Goal: Transaction & Acquisition: Purchase product/service

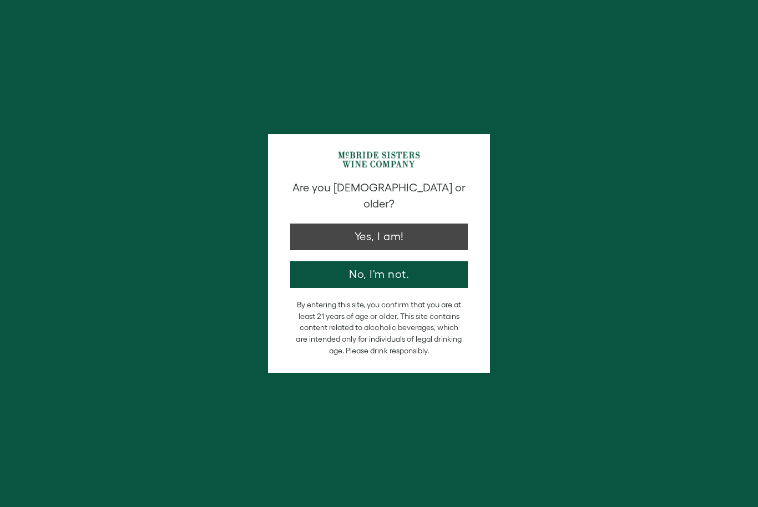
click at [444, 224] on button "Yes, I am!" at bounding box center [378, 237] width 177 height 27
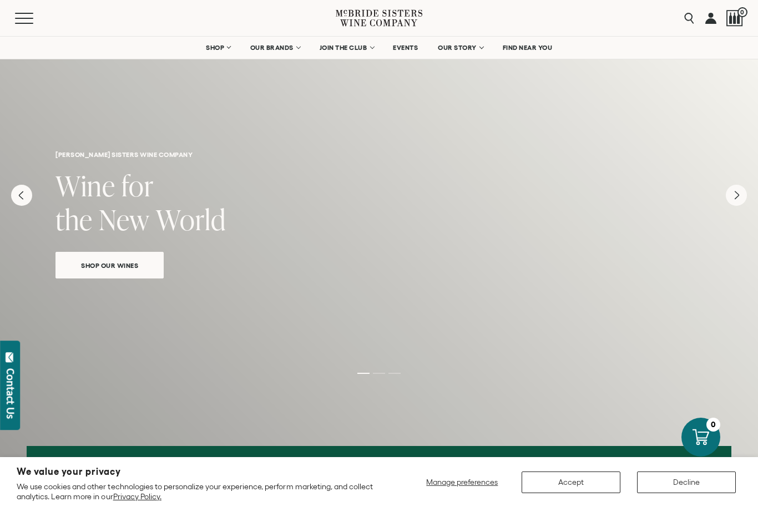
click at [599, 484] on button "Accept" at bounding box center [570, 482] width 99 height 22
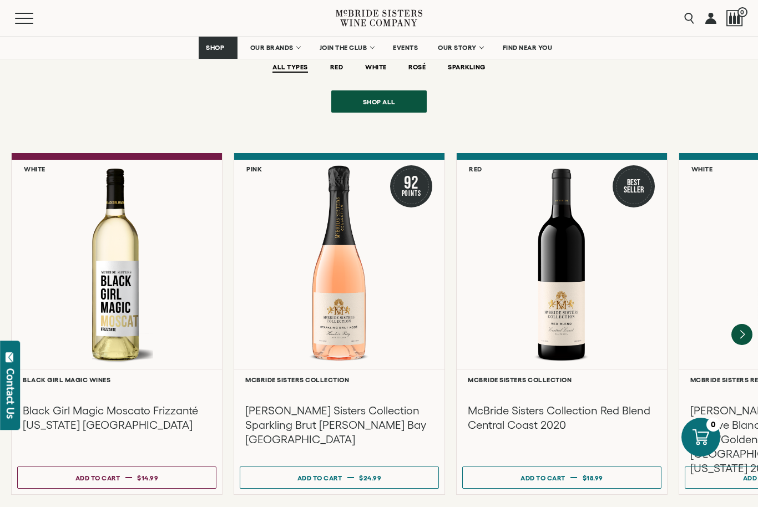
scroll to position [2431, 0]
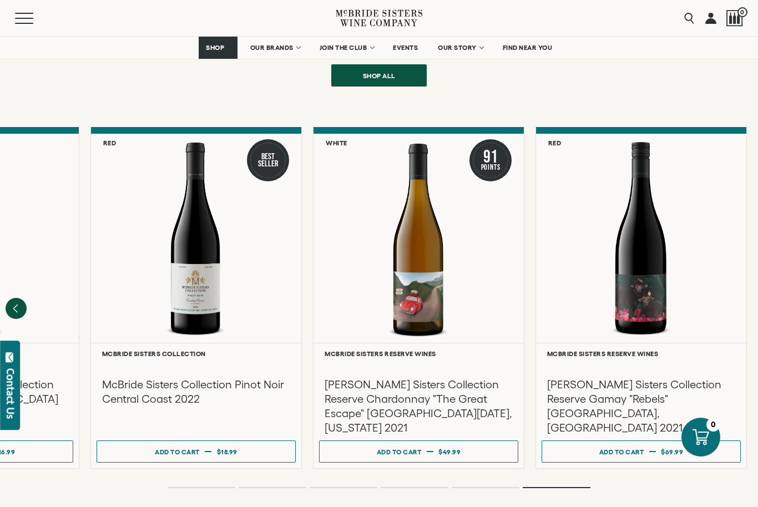
click at [651, 360] on div at bounding box center [641, 366] width 188 height 13
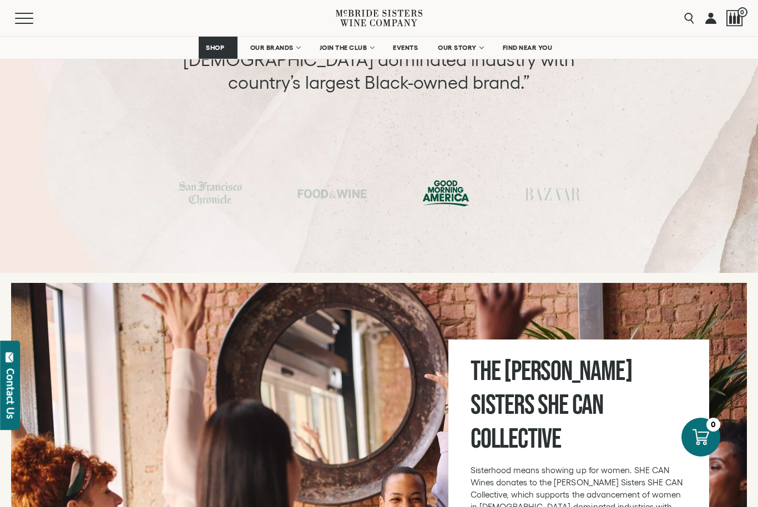
scroll to position [3893, 0]
